Goal: Transaction & Acquisition: Book appointment/travel/reservation

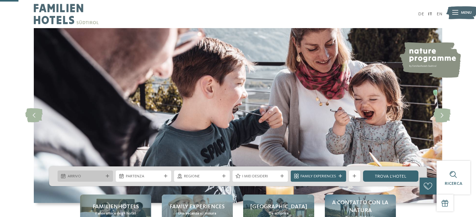
click at [79, 174] on span "Arrivo" at bounding box center [86, 177] width 36 height 6
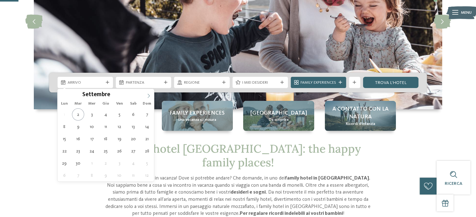
click at [149, 96] on icon at bounding box center [149, 96] width 2 height 4
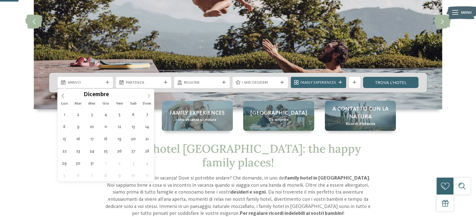
click at [149, 96] on icon at bounding box center [149, 96] width 2 height 4
type div "[DATE]"
type input "****"
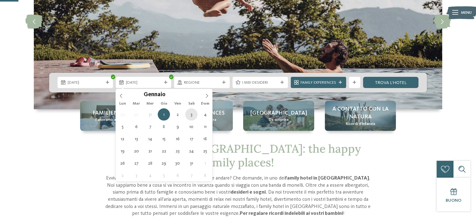
type div "[DATE]"
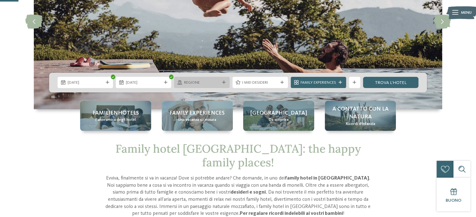
click at [198, 82] on span "Regione" at bounding box center [202, 83] width 36 height 6
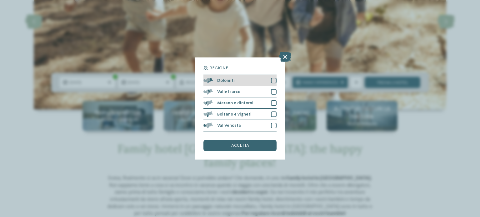
click at [273, 79] on div at bounding box center [274, 81] width 6 height 6
click at [256, 146] on div "accetta" at bounding box center [240, 145] width 73 height 11
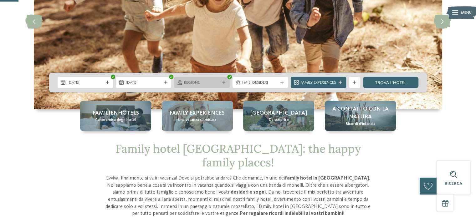
click at [209, 84] on span "Regione" at bounding box center [202, 83] width 36 height 6
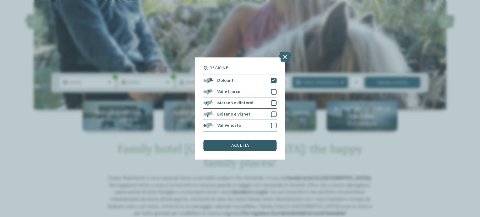
click at [239, 147] on span "accetta" at bounding box center [240, 146] width 18 height 4
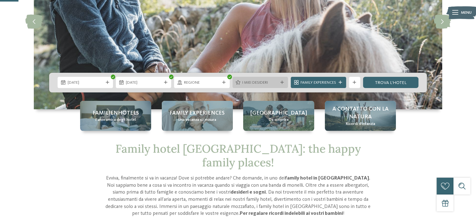
click at [267, 80] on div "I miei desideri" at bounding box center [260, 83] width 38 height 6
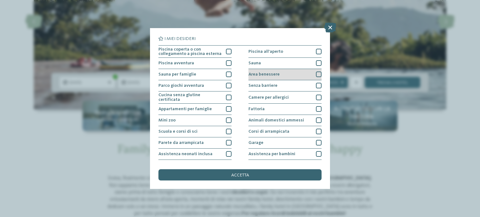
click at [290, 75] on div "Area benessere" at bounding box center [285, 74] width 73 height 11
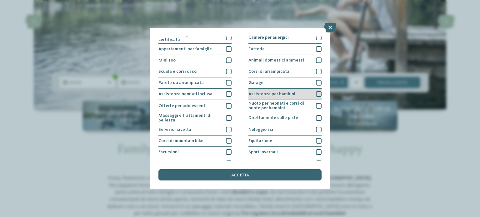
scroll to position [63, 0]
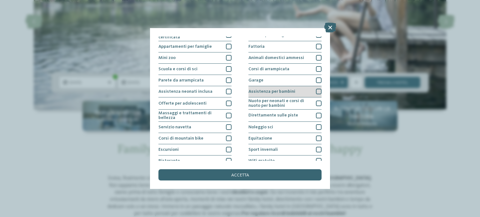
click at [303, 90] on div "Assistenza per bambini" at bounding box center [285, 91] width 73 height 11
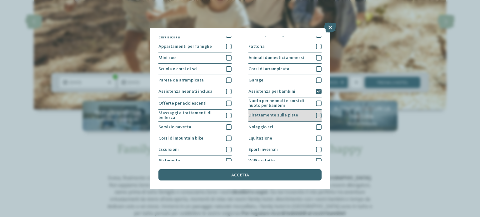
click at [295, 114] on div "Direttamente sulle piste" at bounding box center [285, 116] width 73 height 12
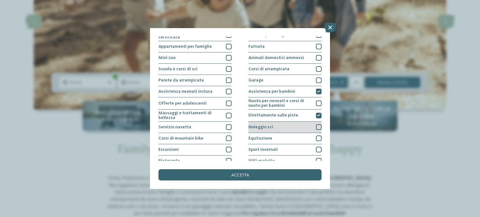
scroll to position [79, 0]
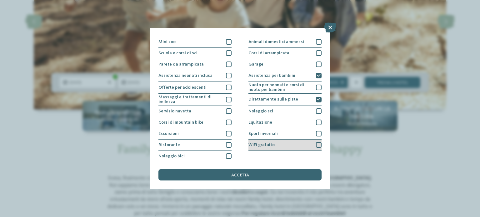
click at [288, 143] on div "WiFi gratuito" at bounding box center [285, 145] width 73 height 11
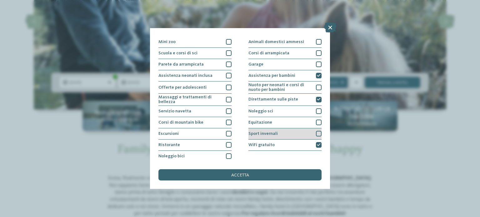
click at [263, 132] on span "Sport invernali" at bounding box center [263, 134] width 29 height 4
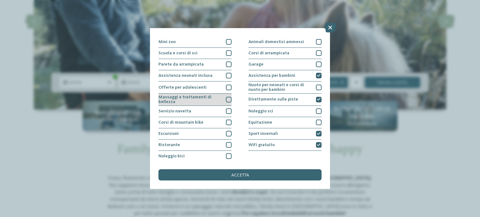
click at [196, 99] on span "Massaggi e trattamenti di bellezza" at bounding box center [190, 99] width 63 height 9
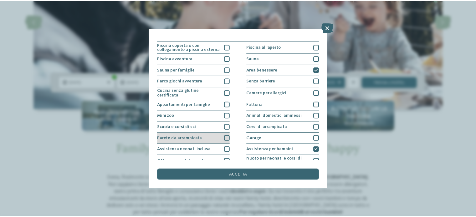
scroll to position [0, 0]
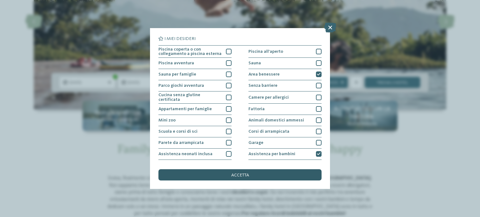
click at [234, 175] on span "accetta" at bounding box center [240, 175] width 18 height 4
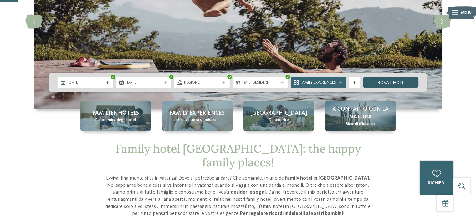
click at [392, 85] on link "trova l’hotel" at bounding box center [390, 82] width 55 height 11
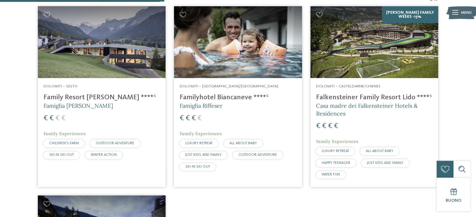
scroll to position [224, 0]
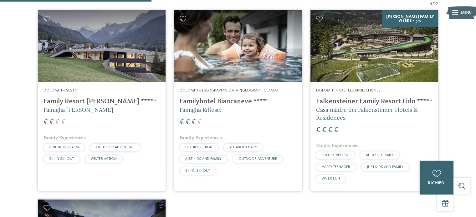
click at [255, 70] on img at bounding box center [238, 46] width 128 height 72
